Goal: Check status: Check status

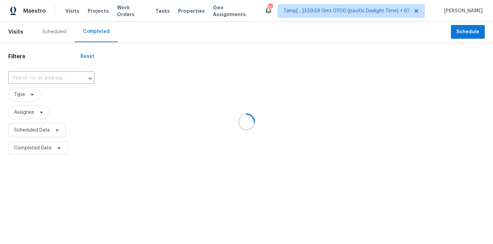
click at [27, 79] on div at bounding box center [246, 122] width 493 height 244
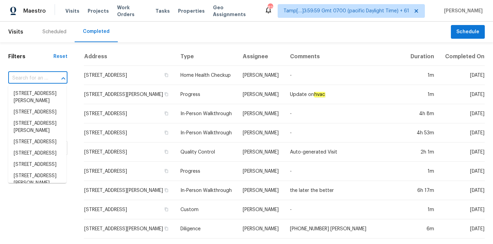
click at [27, 80] on input "text" at bounding box center [28, 78] width 40 height 11
paste input "8 Heatherwood Dr, Lugoff, SC 29078"
type input "8 Heatherwood Dr, Lugoff, SC 29078"
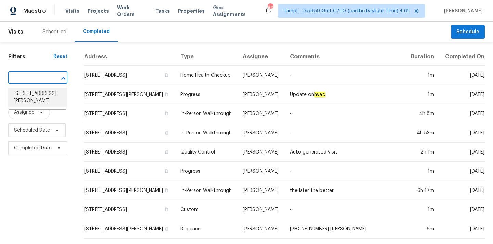
click at [32, 95] on li "8 Heatherwood Dr, Lugoff, SC 29078" at bounding box center [37, 97] width 58 height 19
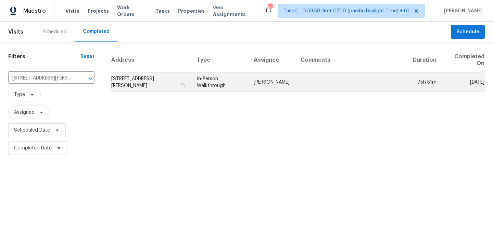
click at [247, 78] on td "In-Person Walkthrough" at bounding box center [220, 82] width 57 height 19
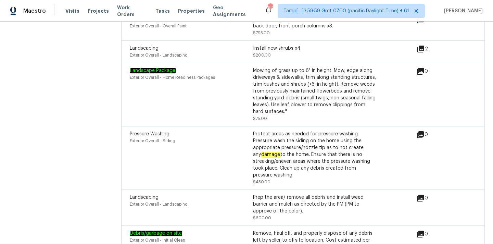
scroll to position [1962, 0]
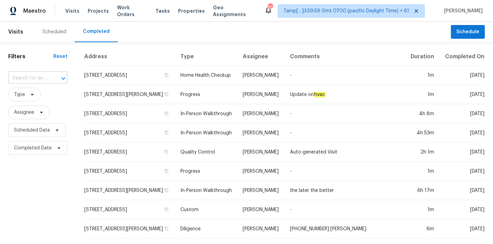
click at [36, 81] on input "text" at bounding box center [28, 78] width 40 height 11
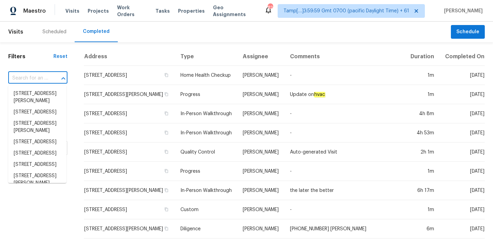
paste input "[STREET_ADDRESS]"
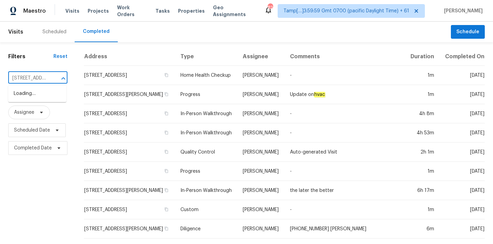
scroll to position [0, 69]
type input "[STREET_ADDRESS]"
click at [42, 99] on li "[STREET_ADDRESS]" at bounding box center [37, 93] width 58 height 11
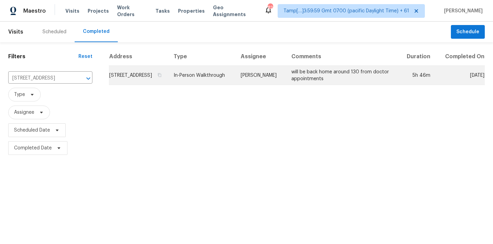
click at [168, 85] on td "[STREET_ADDRESS]" at bounding box center [138, 75] width 59 height 19
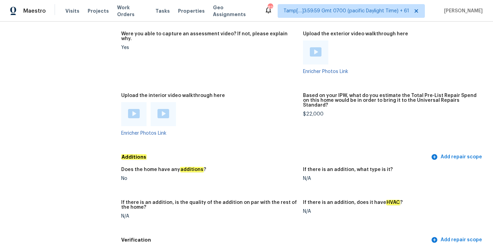
scroll to position [1464, 0]
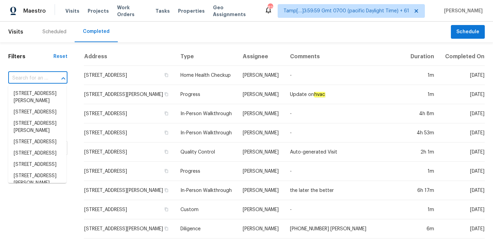
click at [26, 74] on input "text" at bounding box center [28, 78] width 40 height 11
paste input "8358 Balmoral Ln, Avon, IN 46123"
type input "8358 Balmoral Ln, Avon, IN 46123"
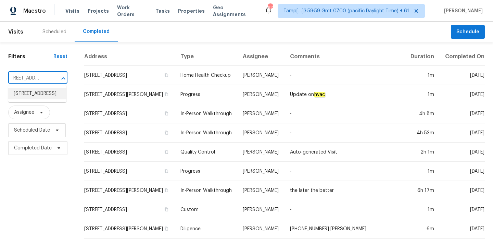
click at [32, 96] on li "8358 Balmoral Ln, Avon, IN 46123" at bounding box center [37, 93] width 58 height 11
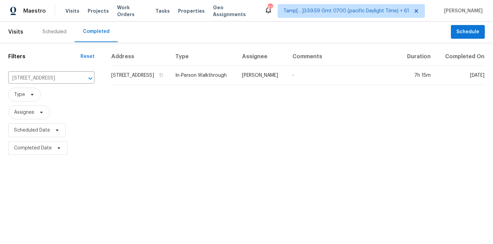
click at [270, 85] on td "[PERSON_NAME]" at bounding box center [262, 75] width 50 height 19
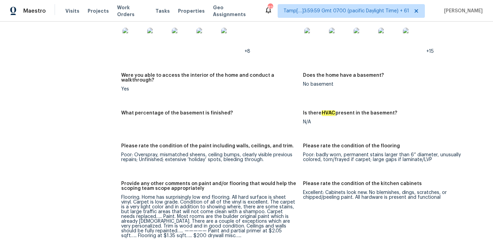
scroll to position [1032, 0]
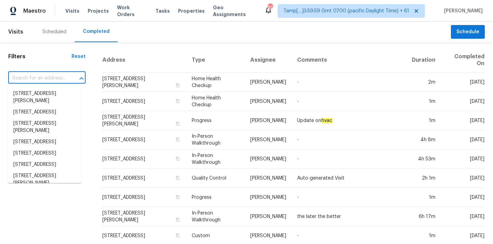
click at [33, 76] on input "text" at bounding box center [37, 78] width 58 height 11
paste input "418 Craven St, Durham, NC 27704"
type input "418 Craven St, Durham, NC 27704"
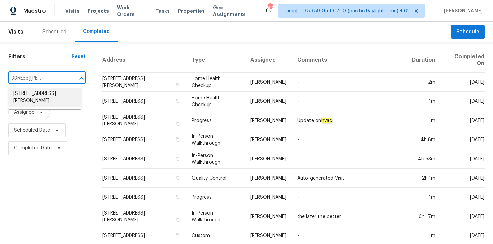
click at [50, 94] on li "418 Craven St, Durham, NC 27704" at bounding box center [45, 97] width 74 height 19
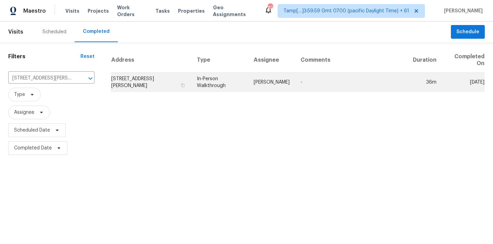
click at [212, 86] on td "In-Person Walkthrough" at bounding box center [220, 82] width 57 height 19
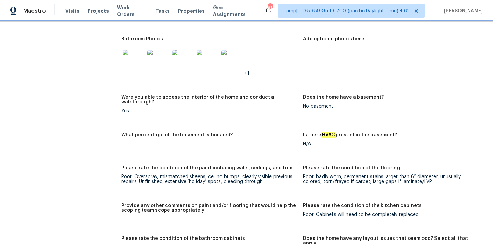
scroll to position [843, 0]
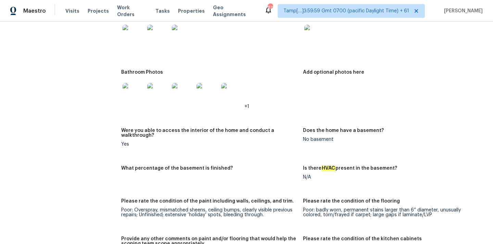
click at [132, 35] on img at bounding box center [134, 36] width 22 height 22
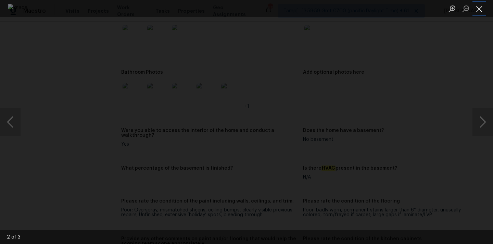
click at [481, 11] on button "Close lightbox" at bounding box center [480, 9] width 14 height 12
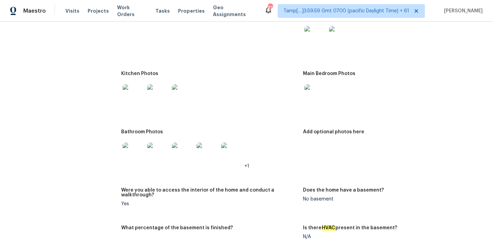
scroll to position [746, 0]
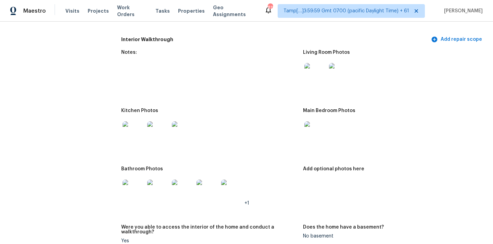
click at [307, 65] on img at bounding box center [316, 74] width 22 height 22
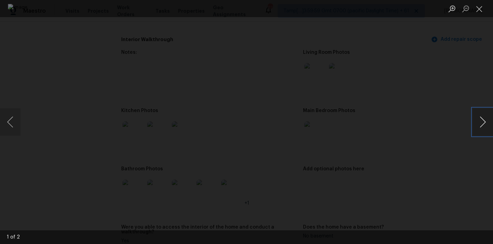
click at [478, 116] on button "Next image" at bounding box center [483, 121] width 21 height 27
click at [480, 7] on button "Close lightbox" at bounding box center [480, 9] width 14 height 12
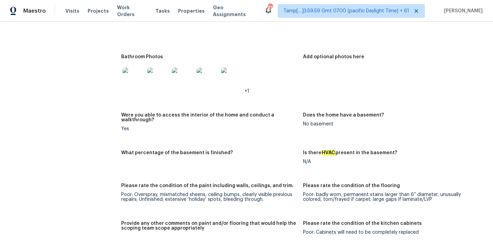
scroll to position [870, 0]
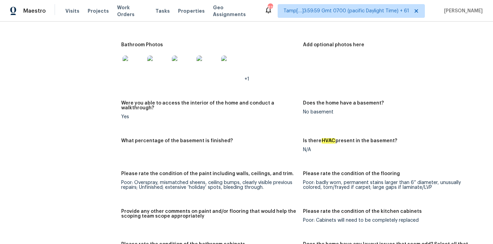
click at [209, 60] on img at bounding box center [208, 67] width 22 height 22
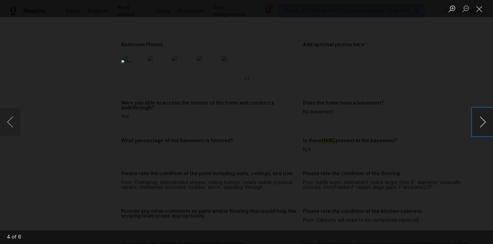
click at [479, 123] on button "Next image" at bounding box center [483, 121] width 21 height 27
click at [480, 6] on button "Close lightbox" at bounding box center [480, 9] width 14 height 12
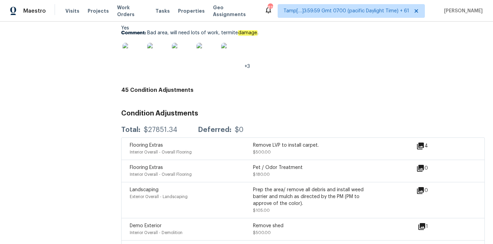
scroll to position [1631, 0]
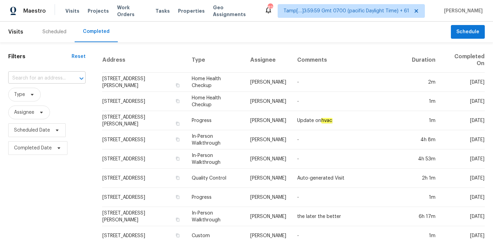
click at [24, 80] on input "text" at bounding box center [37, 78] width 58 height 11
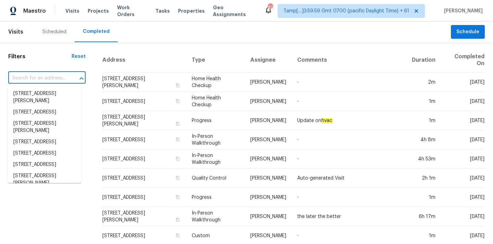
paste input "11 Derby Ln, Lugoff, SC 29078"
type input "11 Derby Ln, Lugoff, SC 29078"
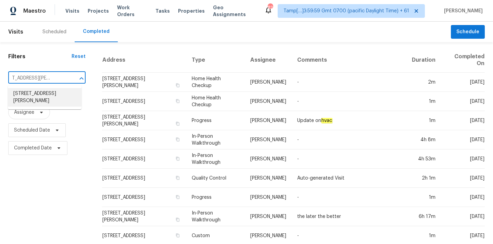
click at [29, 96] on li "11 Derby Ln, Lugoff, SC 29078" at bounding box center [45, 97] width 74 height 19
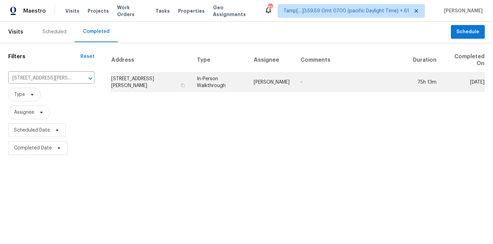
click at [259, 87] on td "Ryan Middleton" at bounding box center [271, 82] width 47 height 19
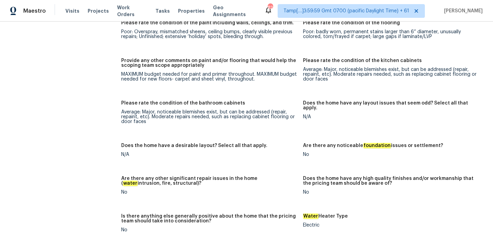
scroll to position [1012, 0]
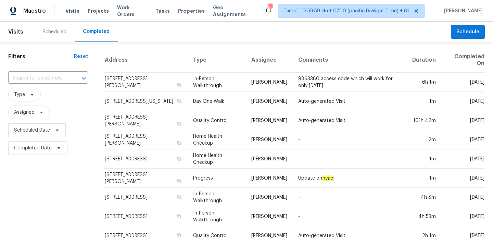
click at [27, 84] on div "​" at bounding box center [48, 78] width 80 height 15
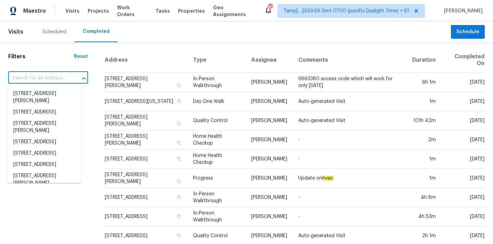
paste input "[STREET_ADDRESS]"
type input "[STREET_ADDRESS]"
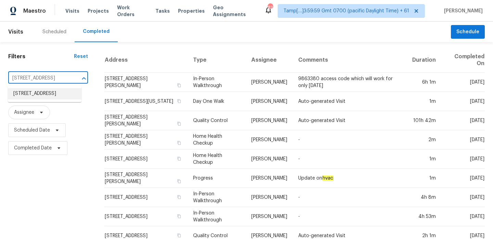
click at [36, 94] on li "[STREET_ADDRESS]" at bounding box center [45, 93] width 74 height 11
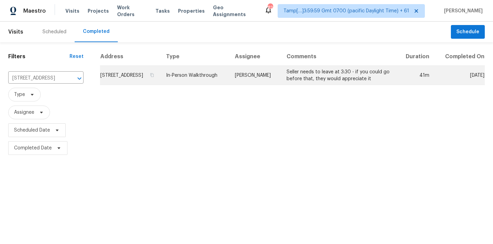
click at [220, 84] on td "In-Person Walkthrough" at bounding box center [195, 75] width 69 height 19
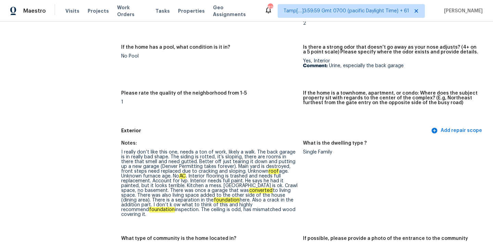
scroll to position [173, 0]
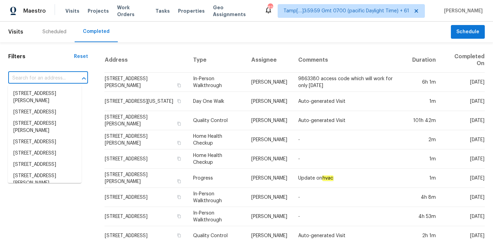
click at [44, 79] on input "text" at bounding box center [38, 78] width 61 height 11
paste input "4 Joanna Ct, Bahama, NC 27503"
type input "4 Joanna Ct, Bahama, NC 27503"
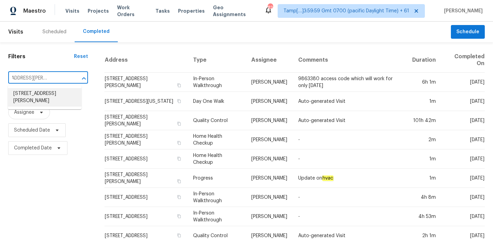
click at [44, 96] on li "4 Joanna Ct, Bahama, NC 27503" at bounding box center [45, 97] width 74 height 19
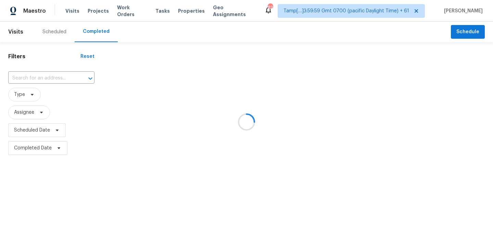
type input "4 Joanna Ct, Bahama, NC 27503"
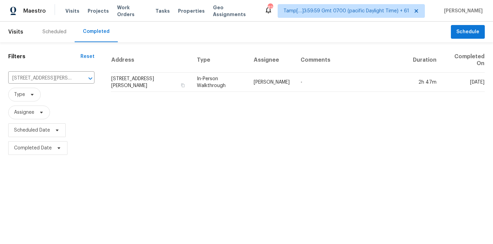
click at [248, 82] on td "In-Person Walkthrough" at bounding box center [220, 82] width 57 height 19
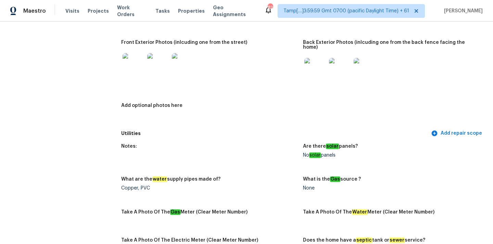
scroll to position [319, 0]
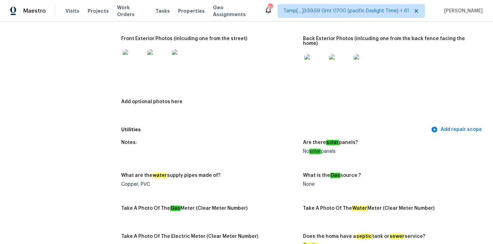
click at [187, 67] on img at bounding box center [183, 60] width 22 height 22
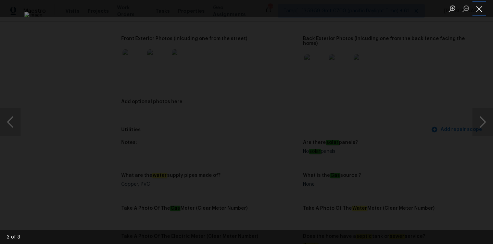
click at [479, 8] on button "Close lightbox" at bounding box center [480, 9] width 14 height 12
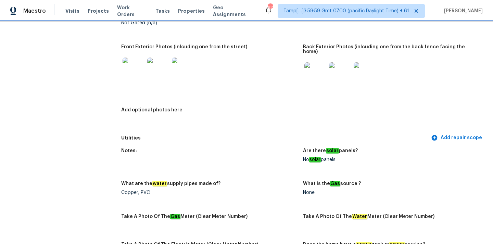
scroll to position [323, 0]
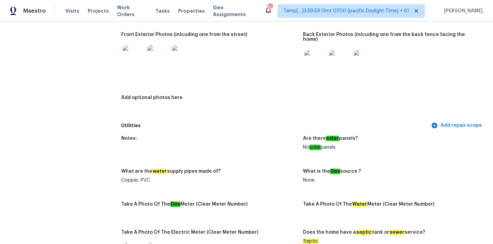
click at [315, 54] on img at bounding box center [316, 61] width 22 height 22
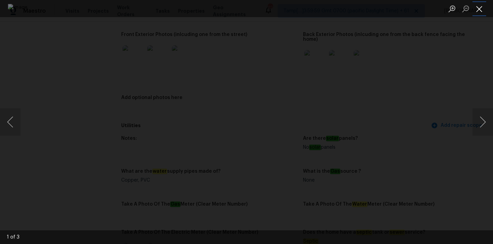
click at [479, 8] on button "Close lightbox" at bounding box center [480, 9] width 14 height 12
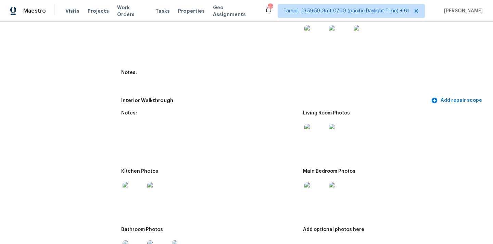
scroll to position [676, 0]
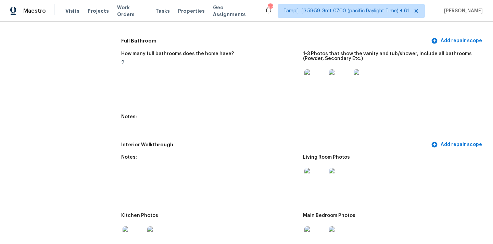
click at [327, 169] on div at bounding box center [315, 179] width 25 height 30
click at [315, 170] on img at bounding box center [316, 179] width 22 height 22
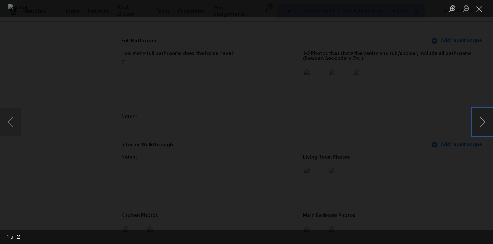
click at [485, 120] on button "Next image" at bounding box center [483, 121] width 21 height 27
click at [480, 13] on button "Close lightbox" at bounding box center [480, 9] width 14 height 12
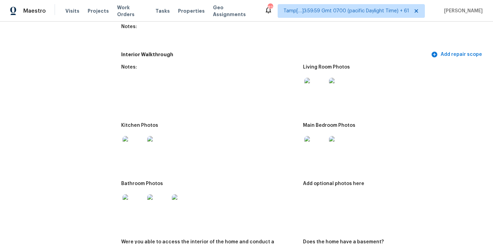
scroll to position [796, 0]
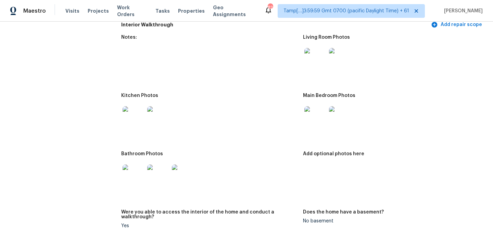
click at [314, 106] on img at bounding box center [316, 117] width 22 height 22
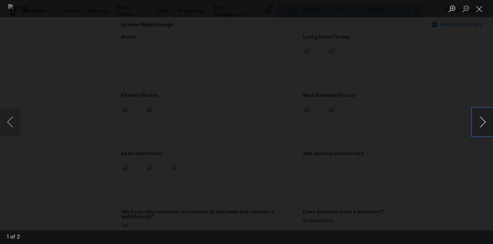
click at [483, 119] on button "Next image" at bounding box center [483, 121] width 21 height 27
click at [479, 8] on button "Close lightbox" at bounding box center [480, 9] width 14 height 12
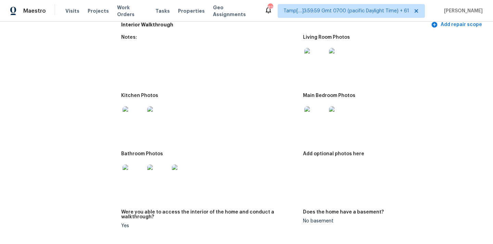
click at [133, 108] on img at bounding box center [134, 117] width 22 height 22
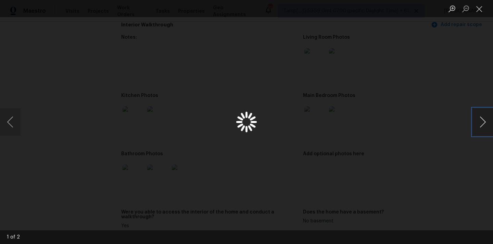
click at [484, 120] on button "Next image" at bounding box center [483, 121] width 21 height 27
click at [484, 122] on button "Next image" at bounding box center [483, 121] width 21 height 27
click at [480, 15] on li "Lightbox" at bounding box center [480, 8] width 14 height 17
click at [480, 4] on button "Close lightbox" at bounding box center [480, 9] width 14 height 12
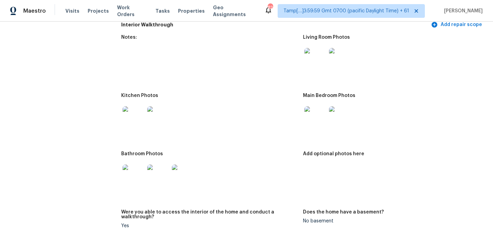
click at [129, 172] on img at bounding box center [134, 175] width 22 height 22
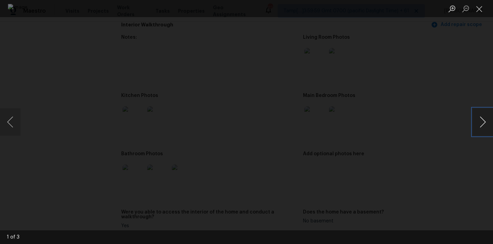
click at [482, 127] on button "Next image" at bounding box center [483, 121] width 21 height 27
click at [482, 5] on button "Close lightbox" at bounding box center [480, 9] width 14 height 12
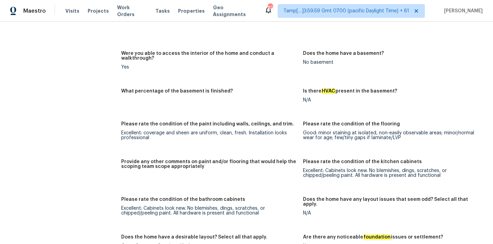
scroll to position [1048, 0]
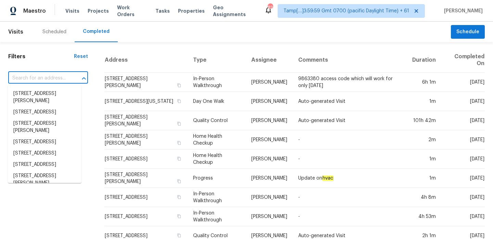
click at [33, 78] on input "text" at bounding box center [38, 78] width 61 height 11
paste input "[STREET_ADDRESS][PERSON_NAME]"
type input "[STREET_ADDRESS][PERSON_NAME]"
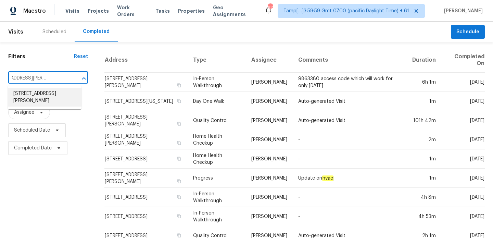
click at [36, 94] on li "[STREET_ADDRESS][PERSON_NAME]" at bounding box center [45, 97] width 74 height 19
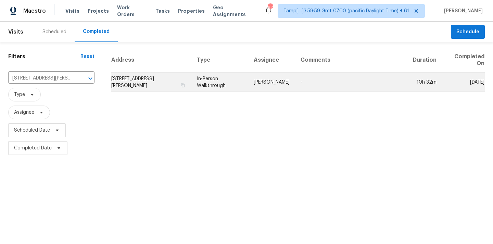
click at [232, 82] on td "In-Person Walkthrough" at bounding box center [220, 82] width 57 height 19
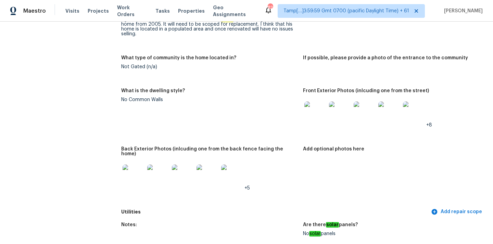
scroll to position [342, 0]
